Goal: Information Seeking & Learning: Learn about a topic

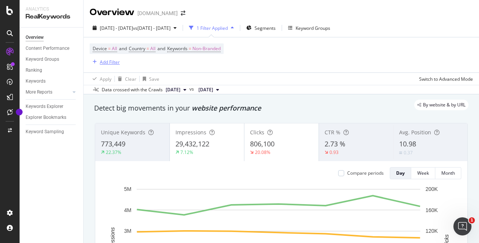
click at [115, 63] on div "Add Filter" at bounding box center [110, 62] width 20 height 6
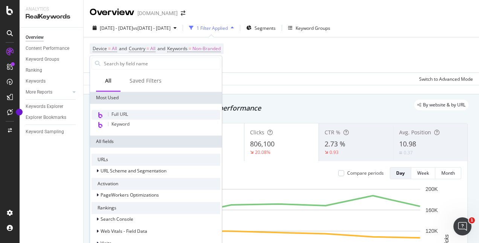
click at [128, 116] on span "Full URL" at bounding box center [120, 114] width 17 height 6
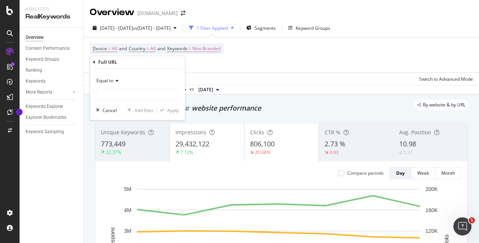
click at [117, 84] on div "Equal to" at bounding box center [137, 81] width 83 height 12
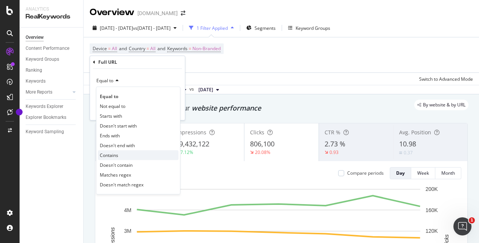
click at [121, 154] on div "Contains" at bounding box center [138, 155] width 81 height 10
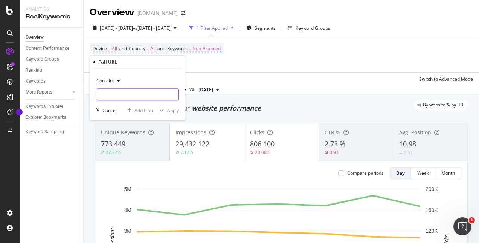
click at [122, 94] on input "text" at bounding box center [137, 94] width 82 height 12
type input "/store/"
click at [171, 108] on div "Apply" at bounding box center [173, 110] width 12 height 6
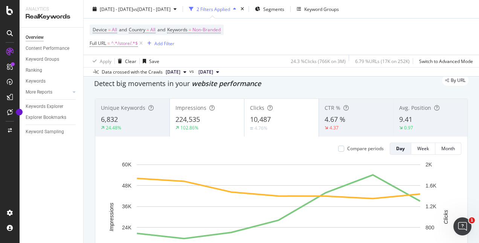
scroll to position [38, 0]
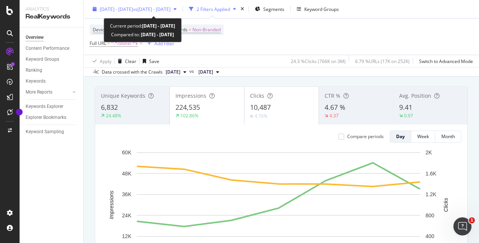
click at [168, 8] on span "vs [DATE] - [DATE]" at bounding box center [152, 9] width 38 height 6
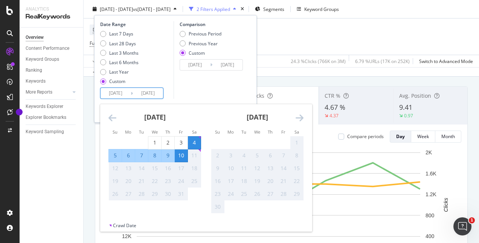
click at [118, 92] on input "[DATE]" at bounding box center [116, 93] width 30 height 11
click at [185, 43] on div "Previous Year" at bounding box center [201, 43] width 42 height 6
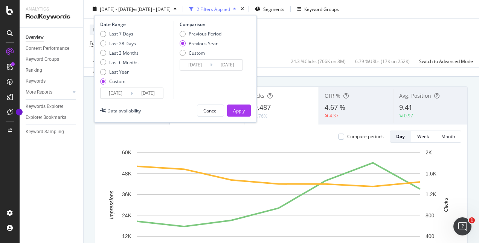
type input "[DATE]"
click at [234, 109] on div "Apply" at bounding box center [239, 110] width 12 height 6
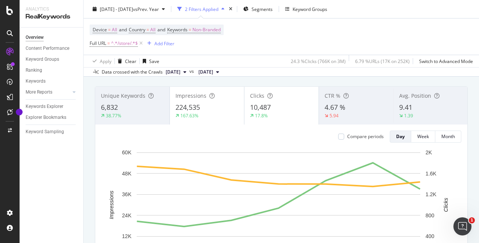
drag, startPoint x: 189, startPoint y: 108, endPoint x: 132, endPoint y: 133, distance: 62.1
click at [132, 133] on div "Compare periods Day Week Month" at bounding box center [281, 136] width 360 height 12
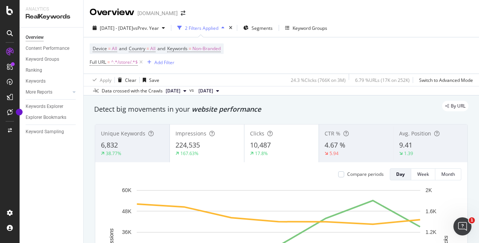
drag, startPoint x: 332, startPoint y: 144, endPoint x: 309, endPoint y: 114, distance: 38.4
click at [309, 114] on div "Detect big movements in your website performance" at bounding box center [281, 109] width 375 height 10
click at [327, 143] on span "4.67 %" at bounding box center [335, 144] width 21 height 9
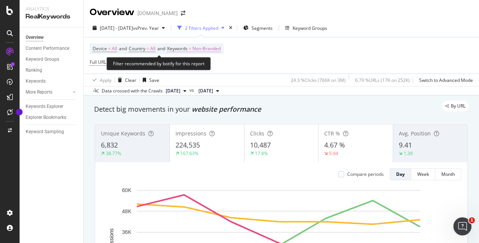
click at [210, 50] on span "Non-Branded" at bounding box center [207, 48] width 28 height 11
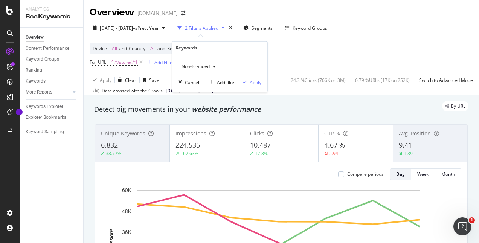
click at [207, 68] on span "Non-Branded" at bounding box center [194, 66] width 31 height 6
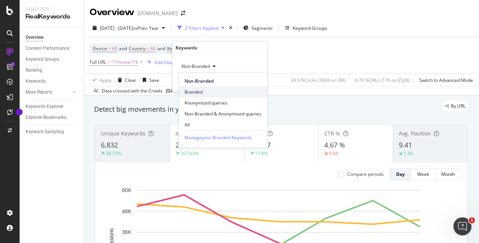
click at [192, 93] on span "Branded" at bounding box center [223, 92] width 77 height 7
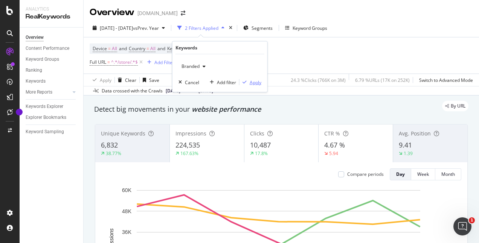
click at [249, 83] on div "button" at bounding box center [245, 82] width 10 height 5
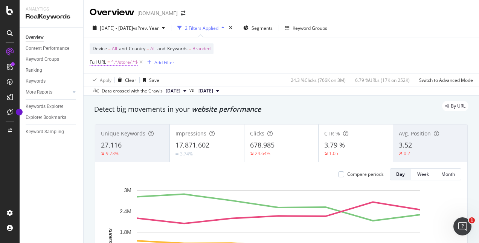
click at [127, 65] on span "^.*/store/.*$" at bounding box center [124, 62] width 27 height 11
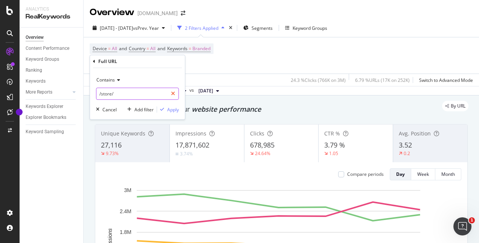
click at [176, 93] on div at bounding box center [173, 93] width 11 height 12
